Goal: Use online tool/utility: Utilize a website feature to perform a specific function

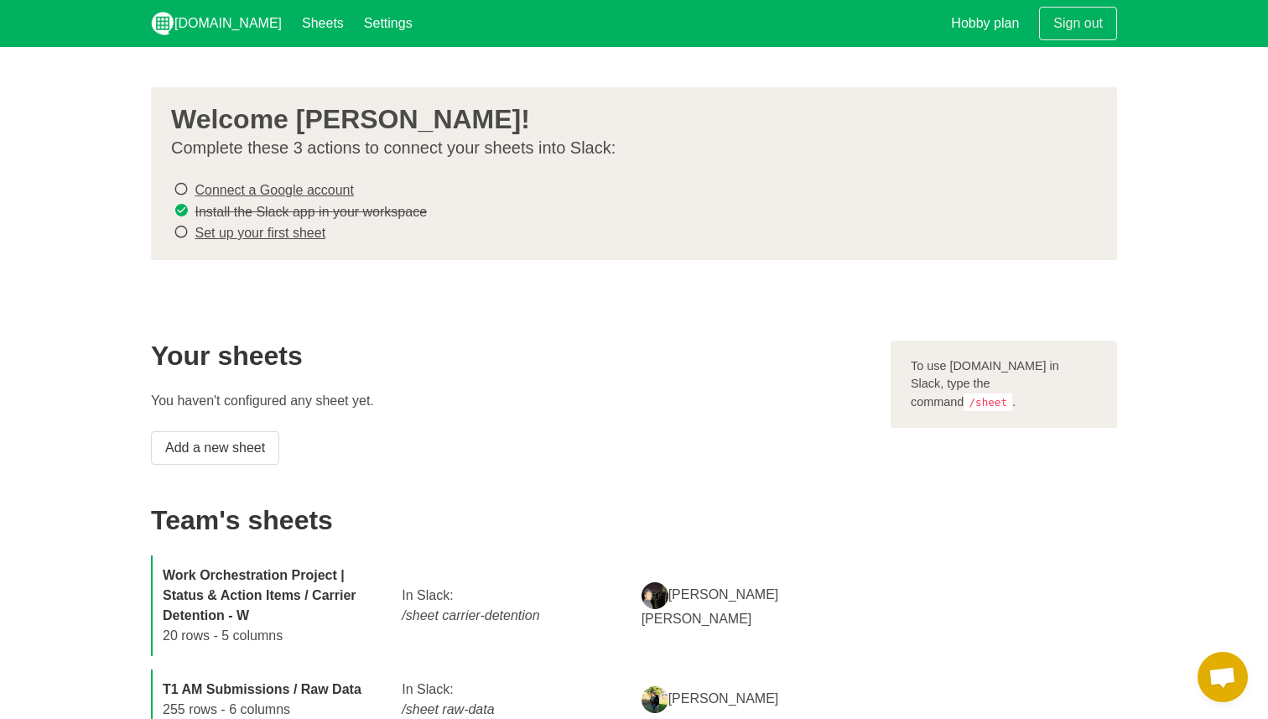
click at [184, 231] on icon at bounding box center [181, 232] width 15 height 23
click at [176, 229] on icon at bounding box center [181, 232] width 15 height 23
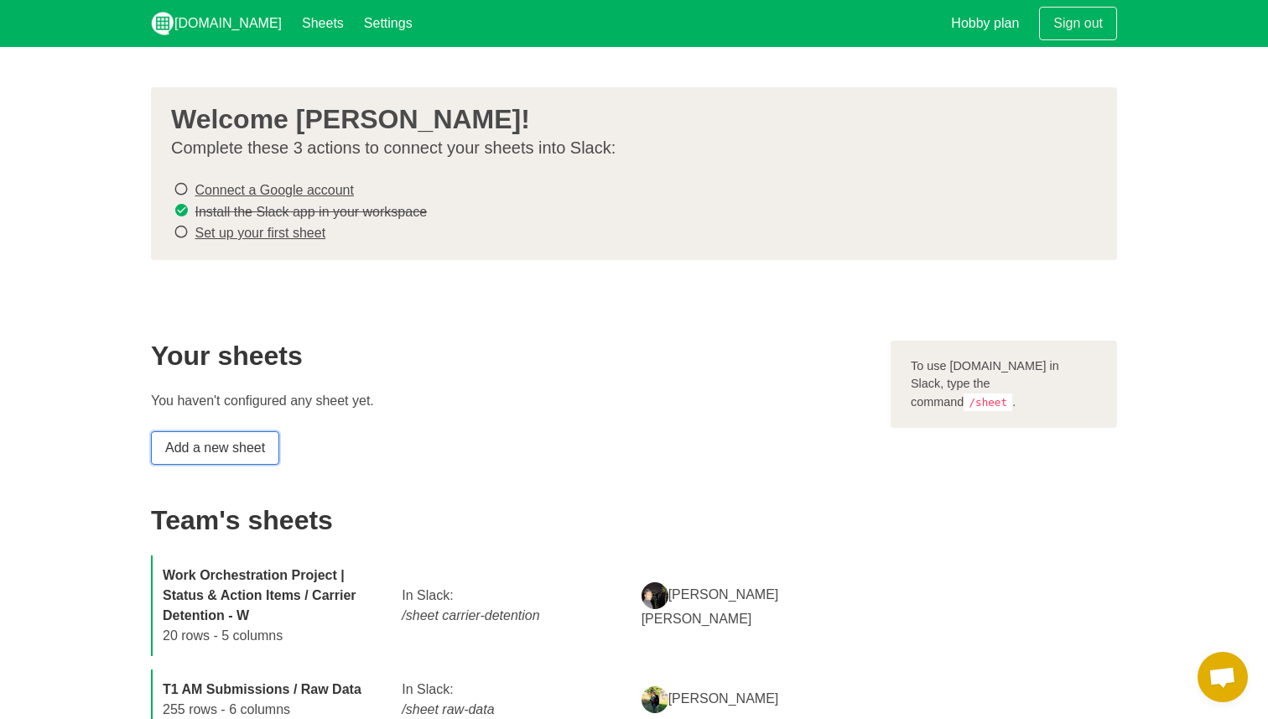
click at [199, 445] on link "Add a new sheet" at bounding box center [215, 448] width 128 height 34
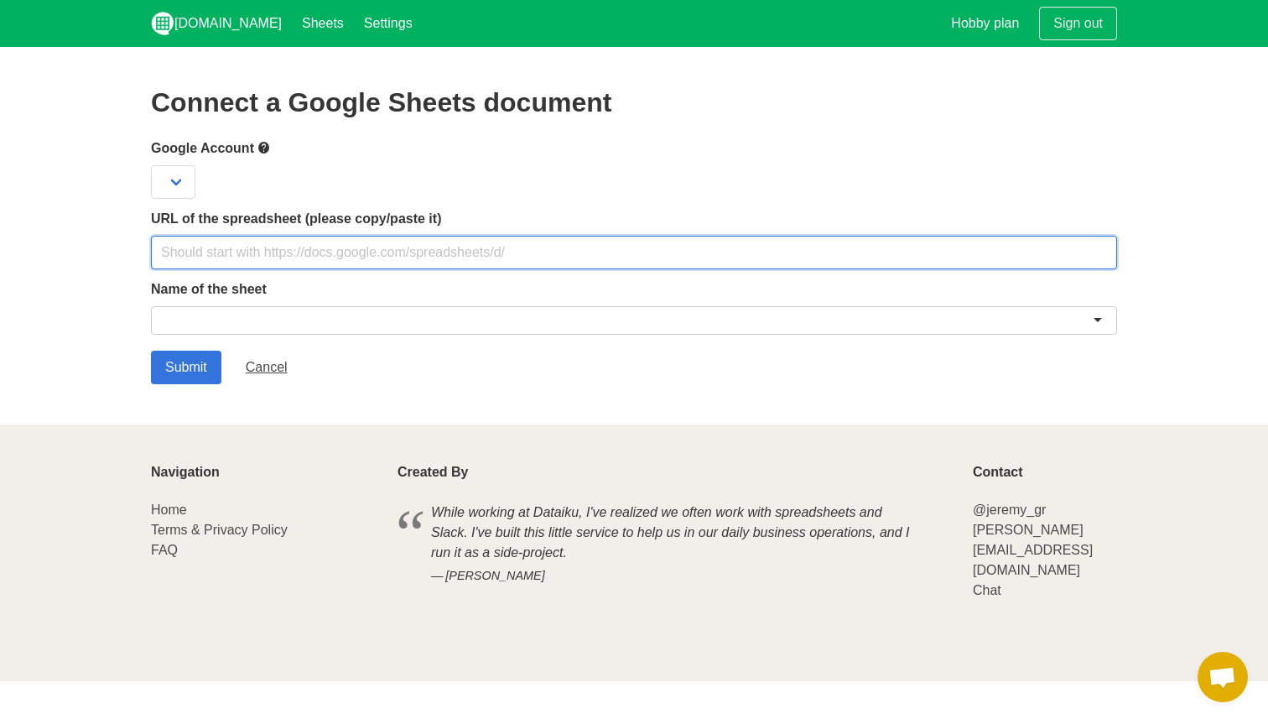
click at [359, 250] on input "text" at bounding box center [634, 253] width 966 height 34
paste input "[URL][DOMAIN_NAME]"
type input "[URL][DOMAIN_NAME]"
paste input "[URL][DOMAIN_NAME]"
type input "[URL][DOMAIN_NAME]"
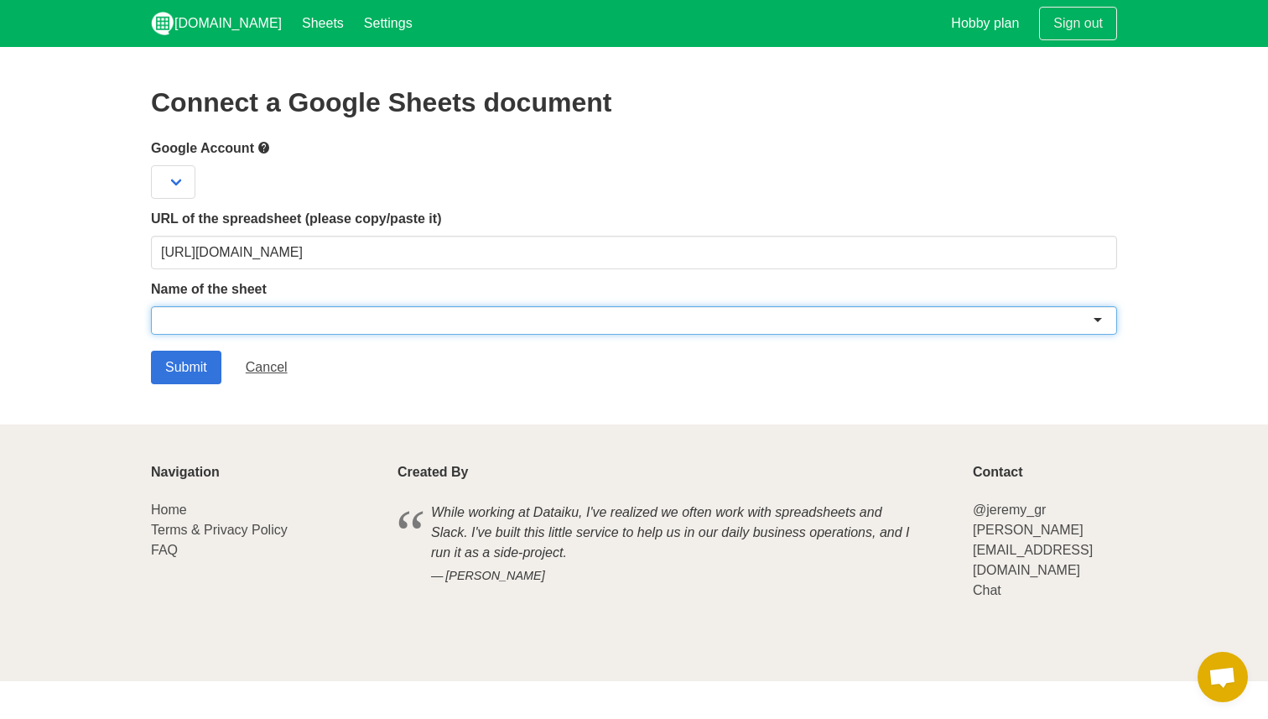
click at [255, 321] on div at bounding box center [634, 320] width 966 height 29
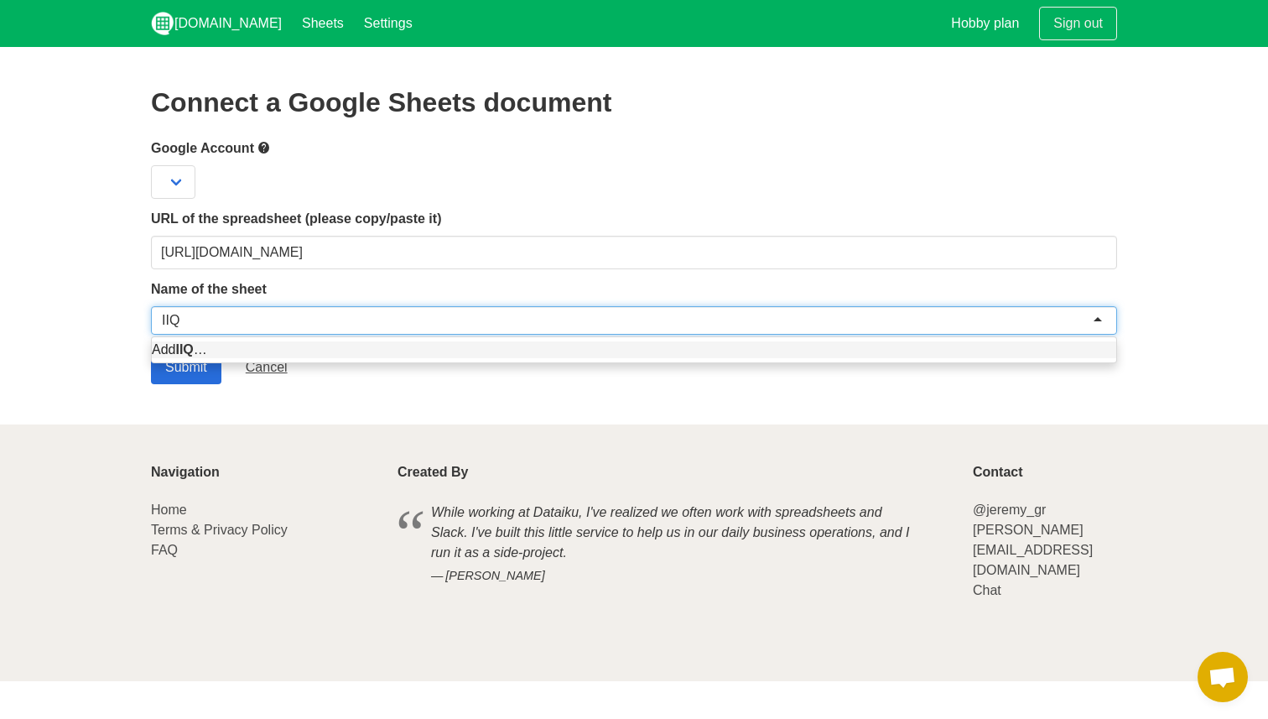
type input "IIQ"
click at [190, 366] on input "Submit" at bounding box center [186, 368] width 70 height 34
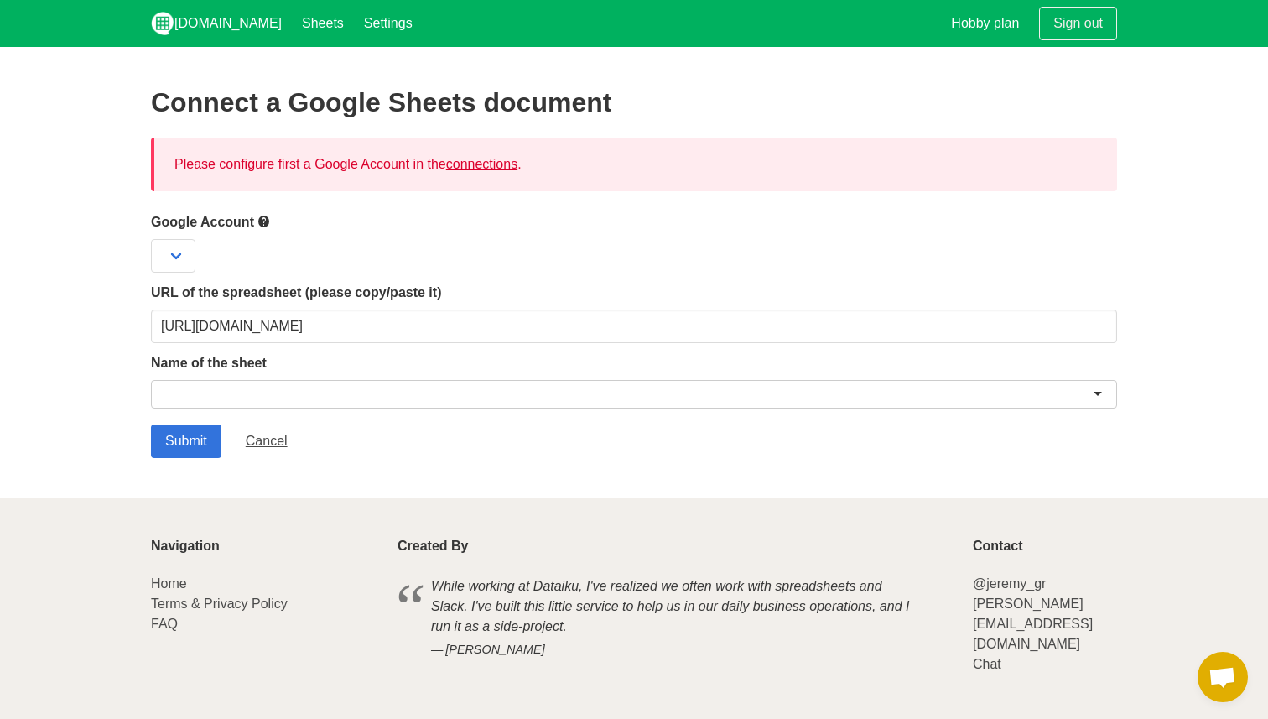
click at [505, 166] on link "connections" at bounding box center [481, 164] width 71 height 14
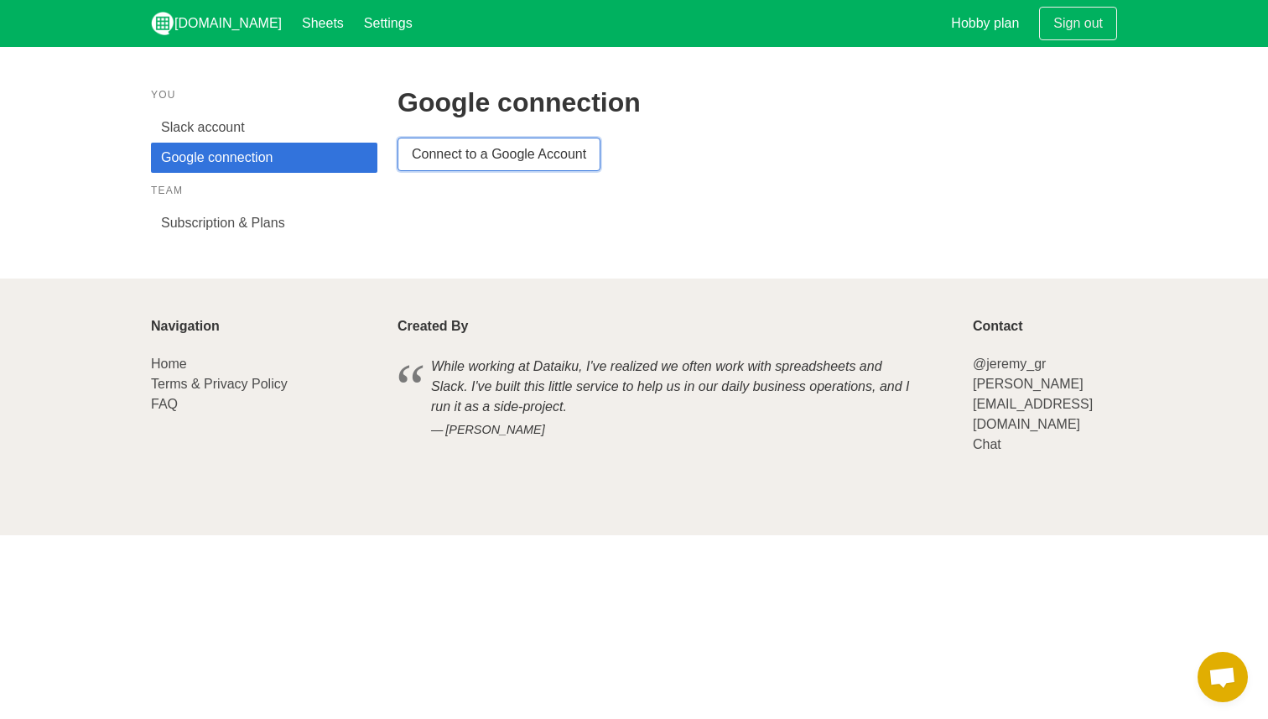
click at [434, 156] on link "Connect to a Google Account" at bounding box center [499, 155] width 203 height 34
